Goal: Find specific page/section: Find specific page/section

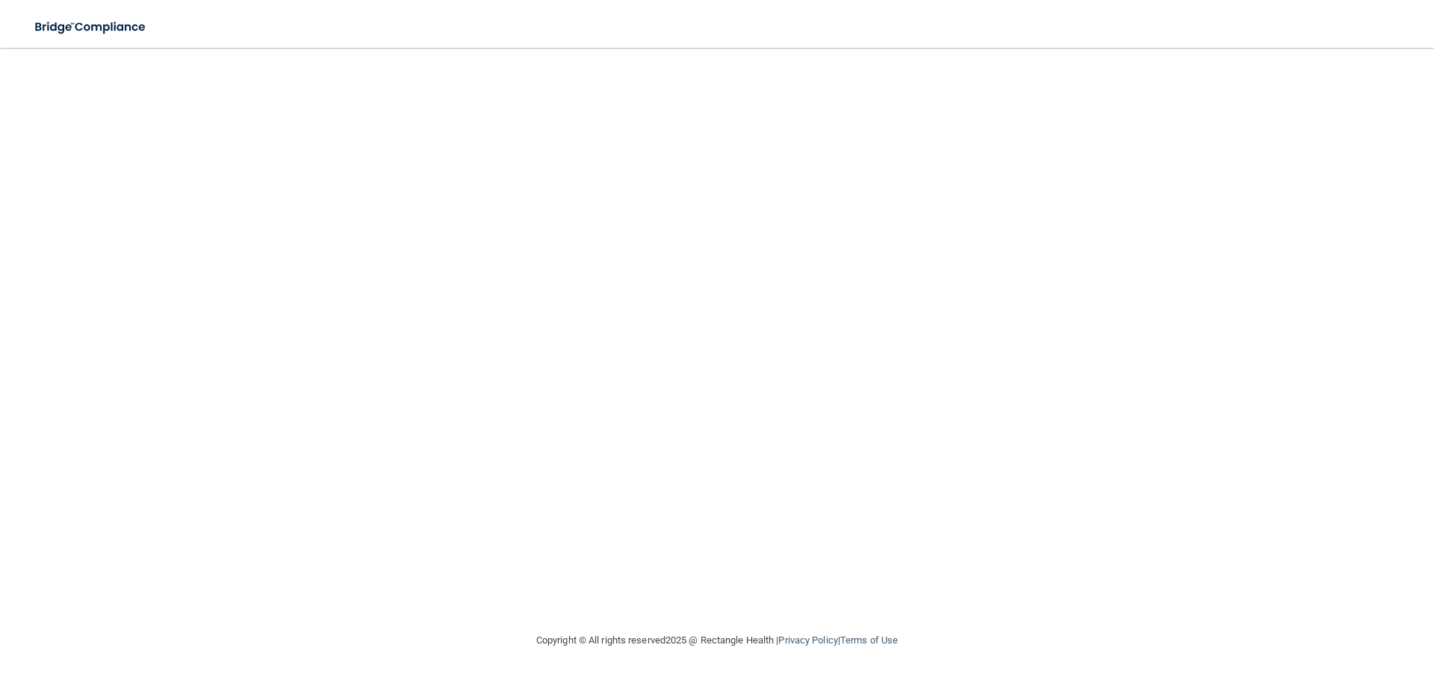
click at [811, 385] on div "aheld@rectanglehealth.com Invalid email/password. You don't have permission to …" at bounding box center [717, 340] width 1374 height 554
drag, startPoint x: 762, startPoint y: 382, endPoint x: 430, endPoint y: 347, distance: 333.3
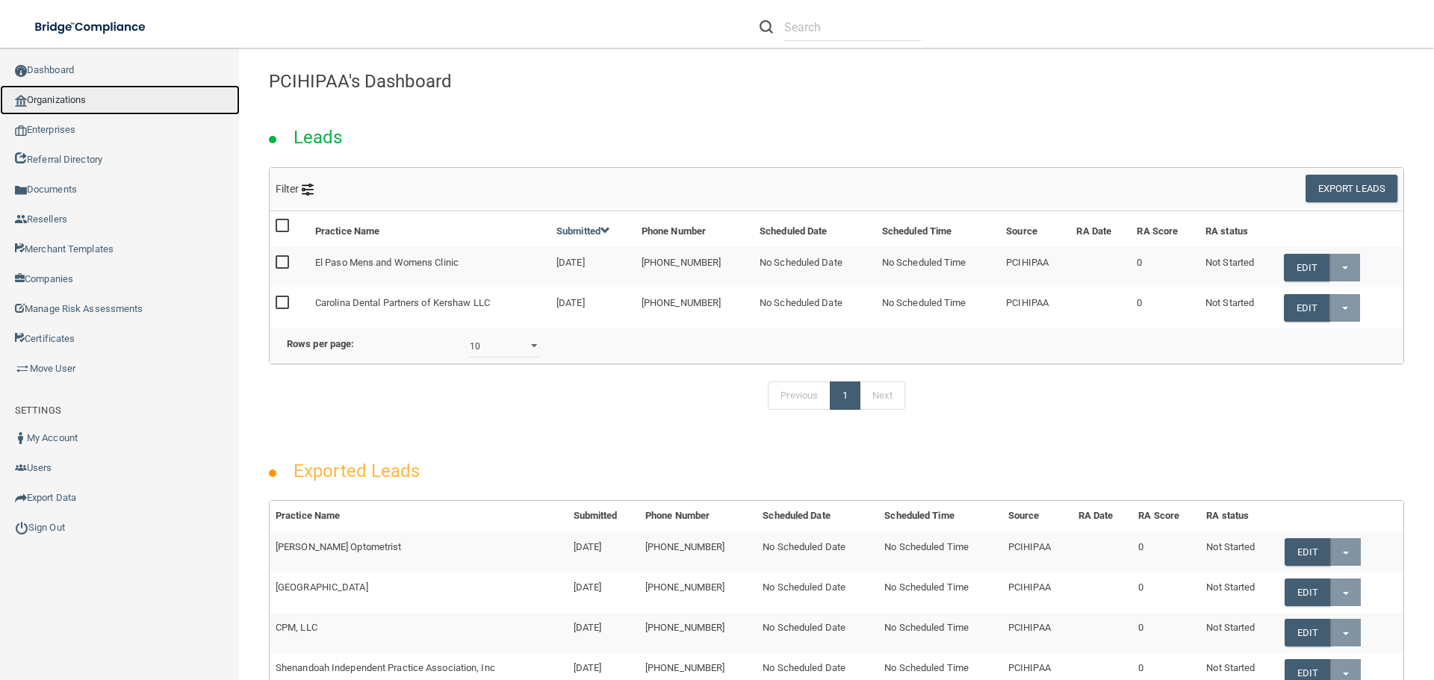
click at [102, 101] on link "Organizations" at bounding box center [120, 100] width 240 height 30
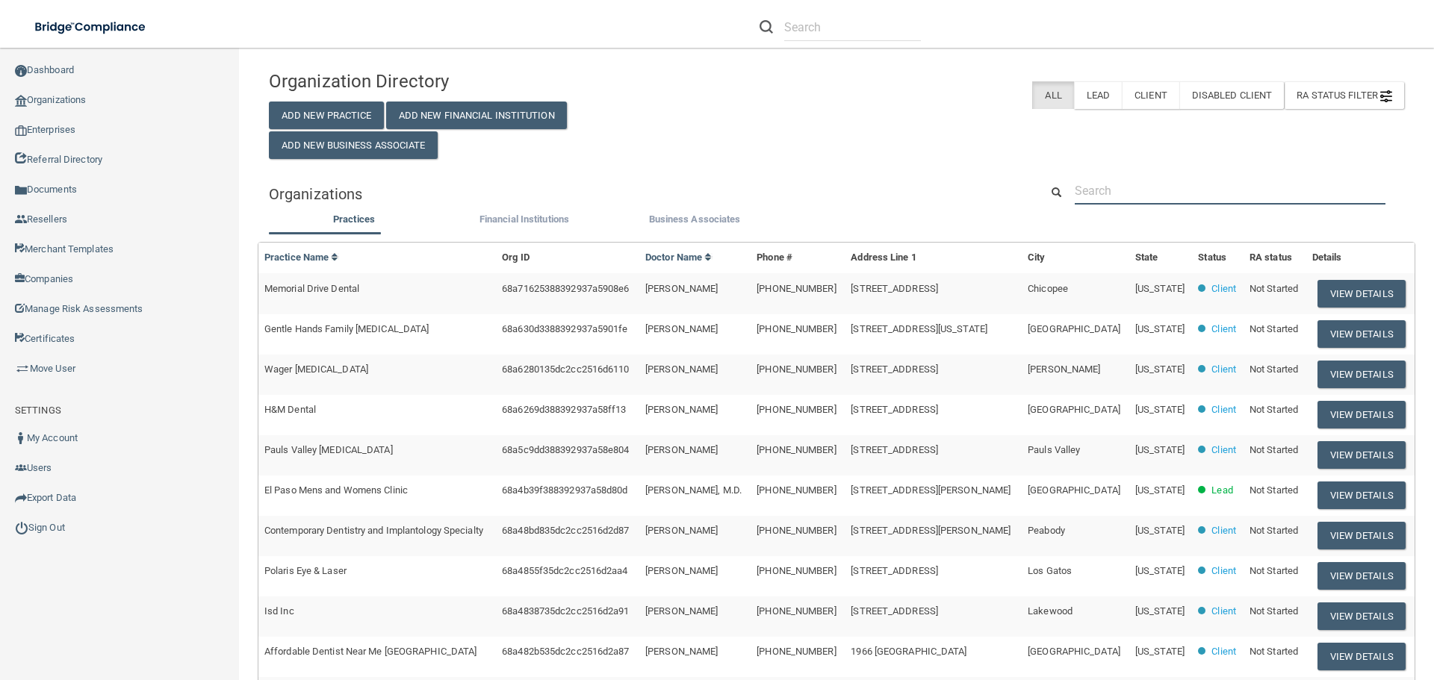
click at [1157, 193] on input "text" at bounding box center [1230, 191] width 311 height 28
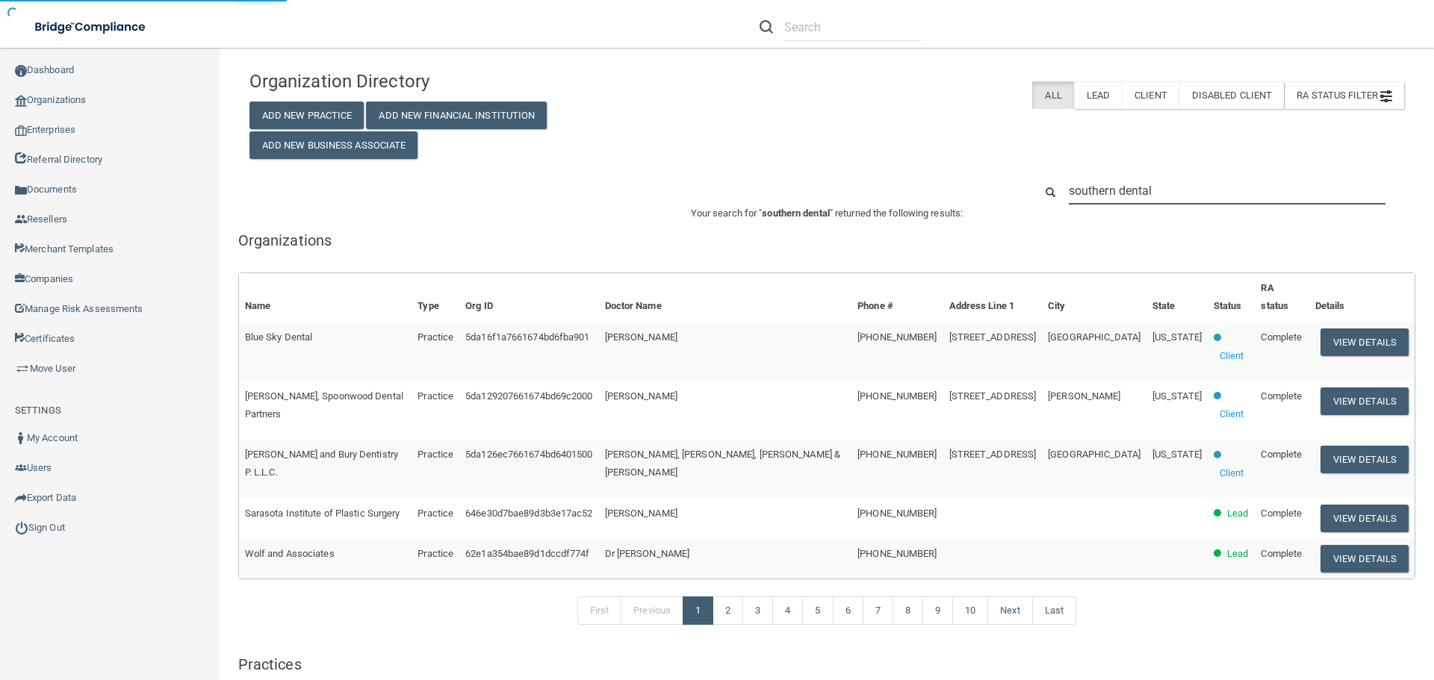
type input "southern dental alliance"
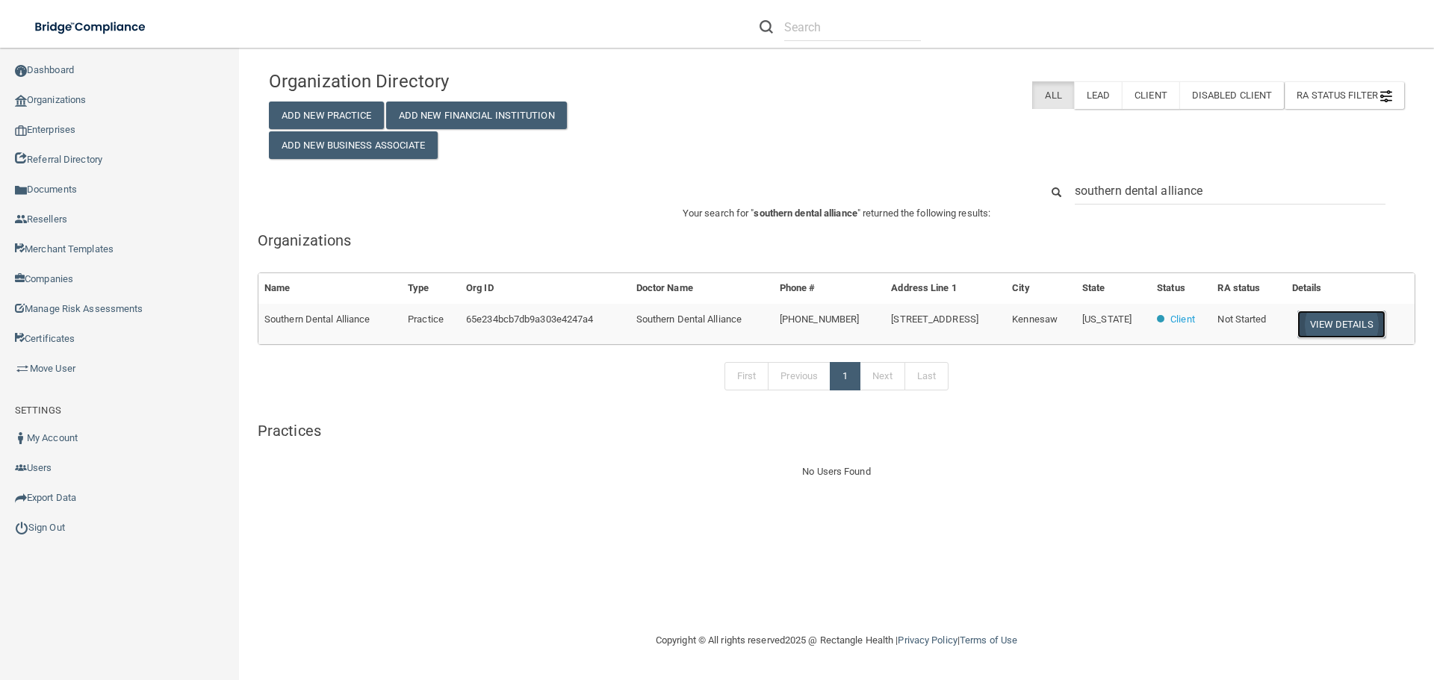
click at [1342, 324] on button "View Details" at bounding box center [1341, 325] width 88 height 28
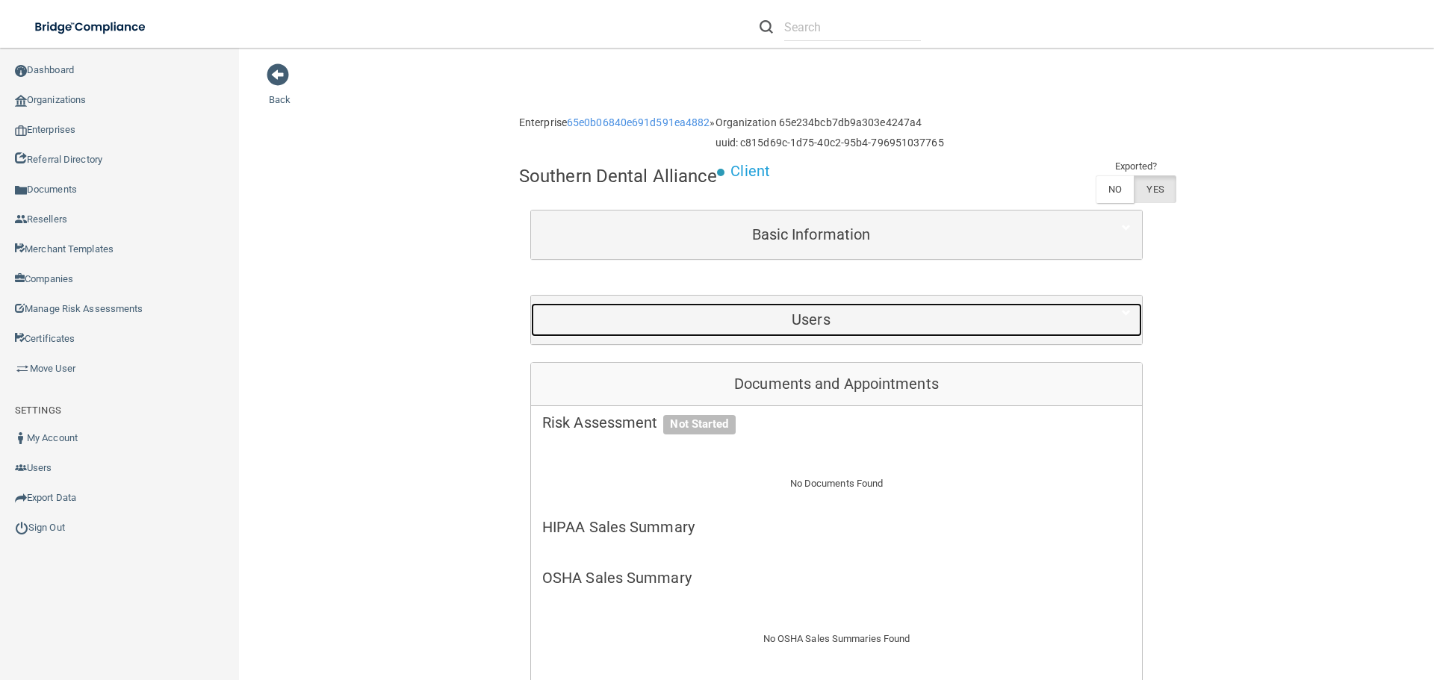
click at [938, 322] on h5 "Users" at bounding box center [811, 319] width 538 height 16
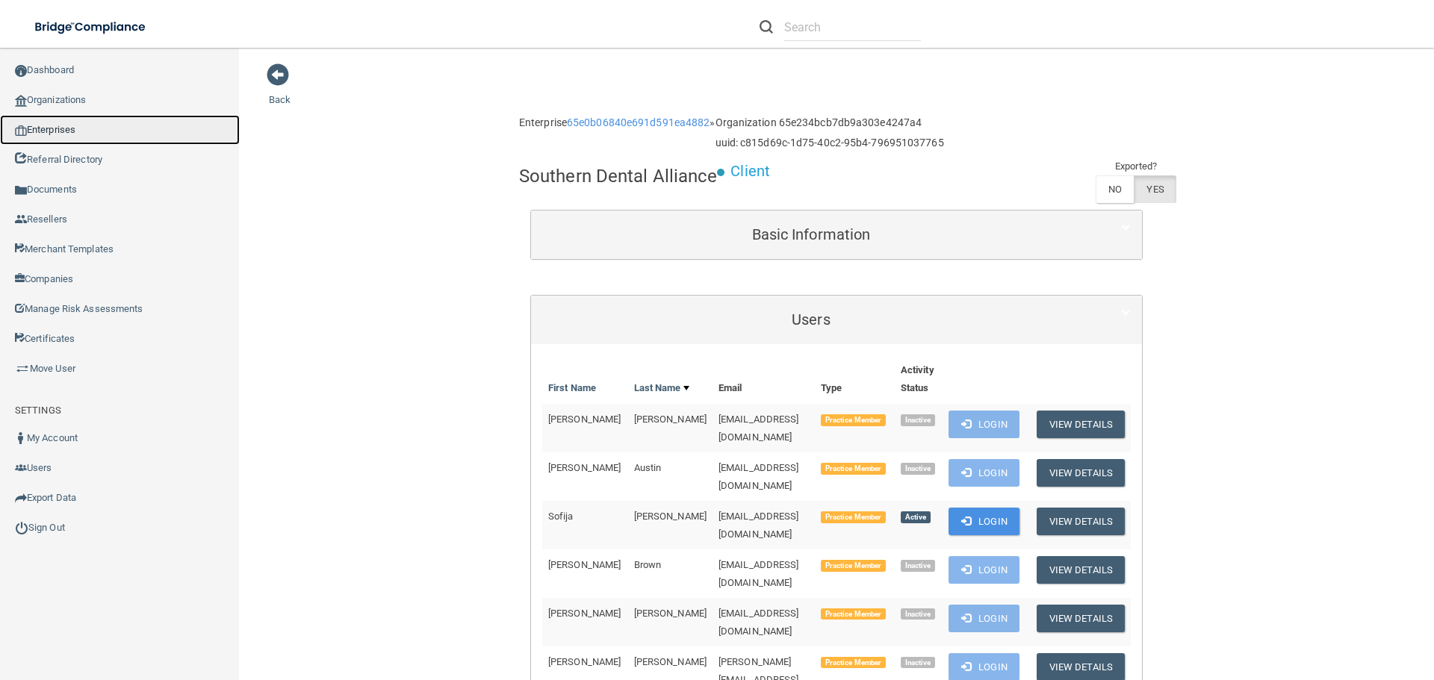
click at [52, 134] on link "Enterprises" at bounding box center [120, 130] width 240 height 30
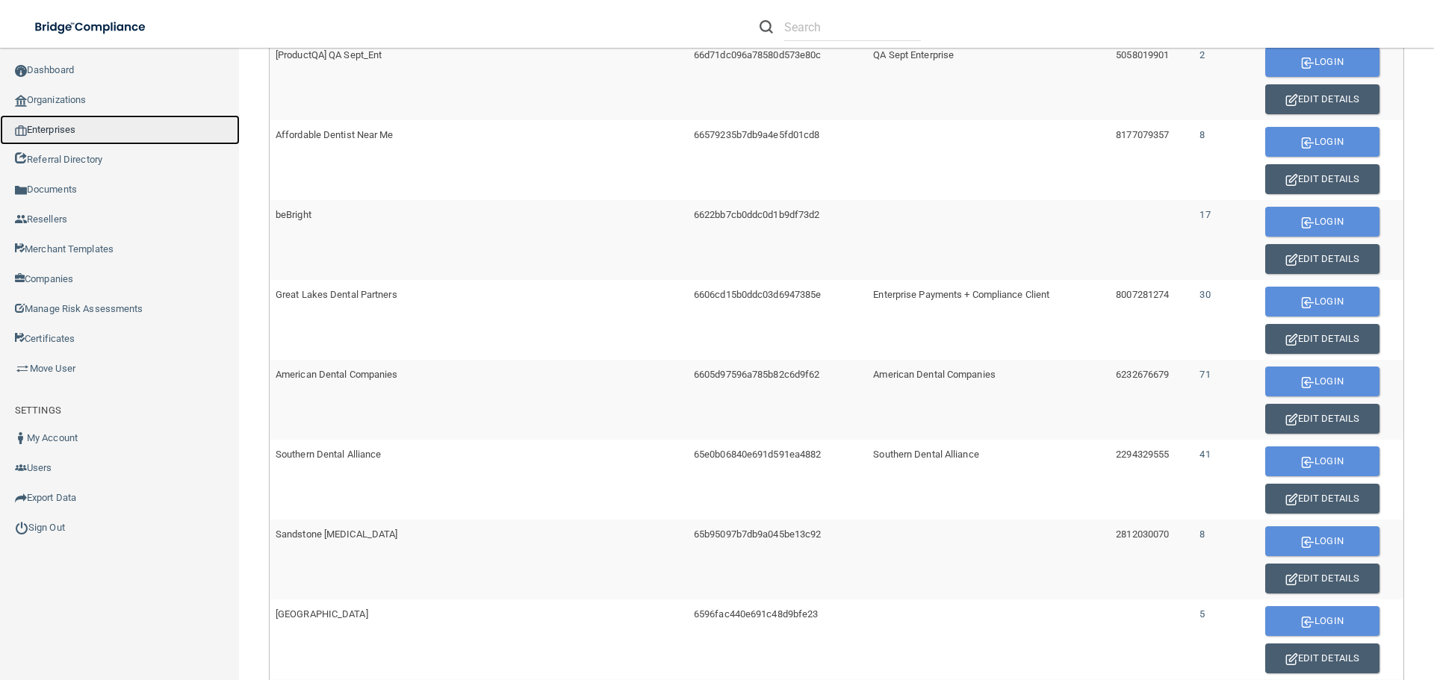
scroll to position [672, 0]
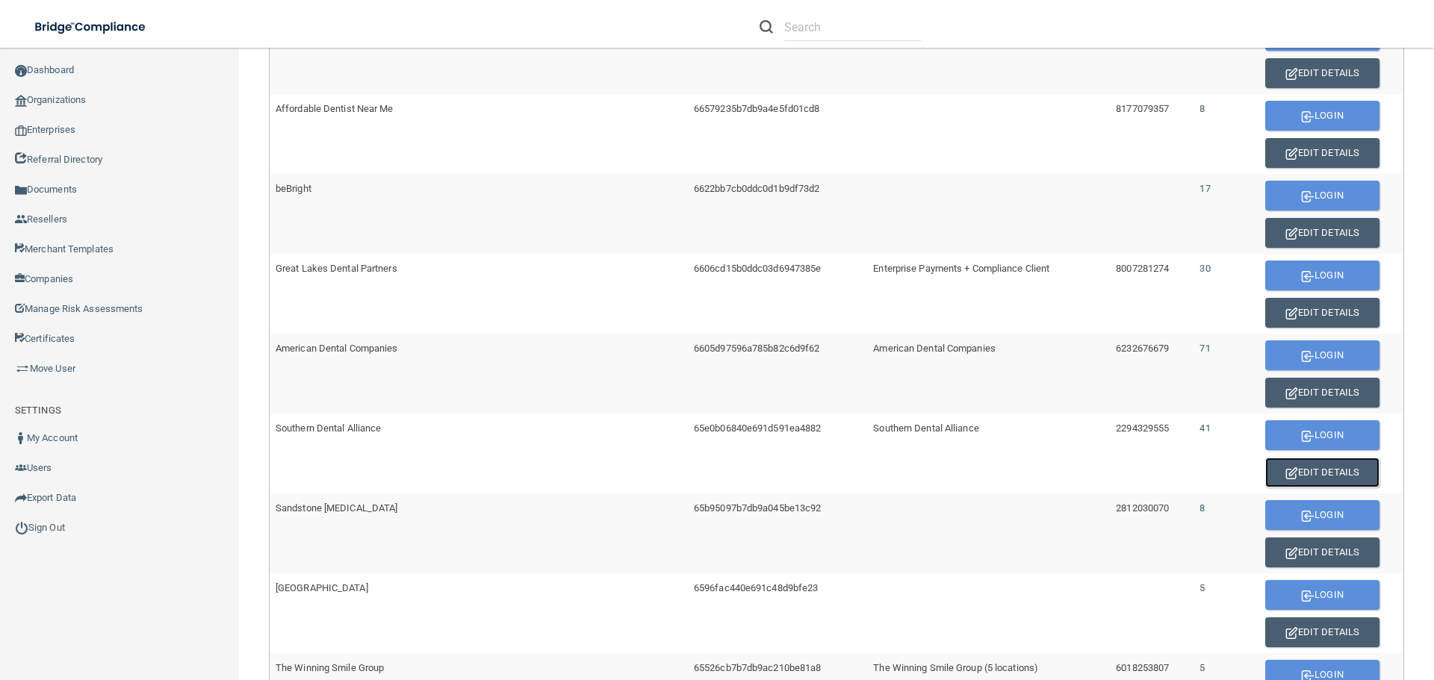
click at [1265, 462] on button "Edit Details" at bounding box center [1322, 473] width 114 height 30
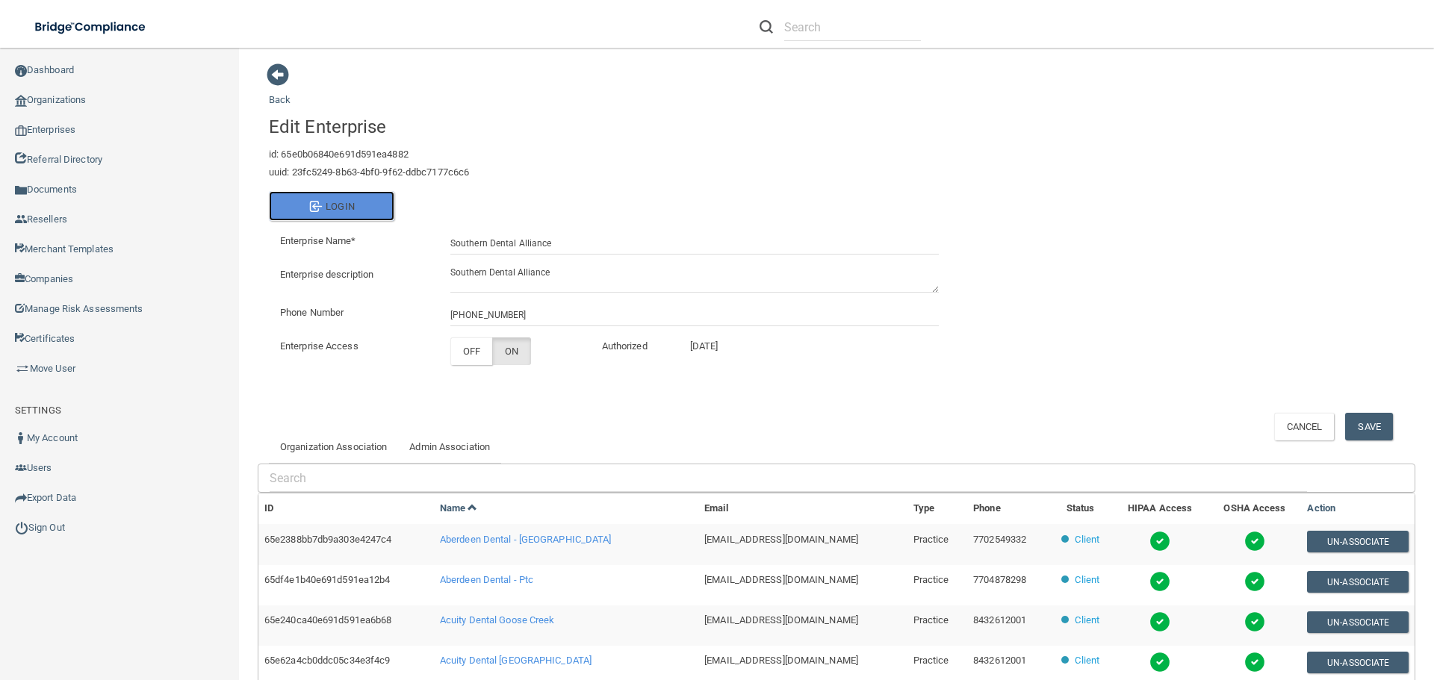
click at [329, 208] on button "Login" at bounding box center [331, 206] width 125 height 30
